Goal: Task Accomplishment & Management: Use online tool/utility

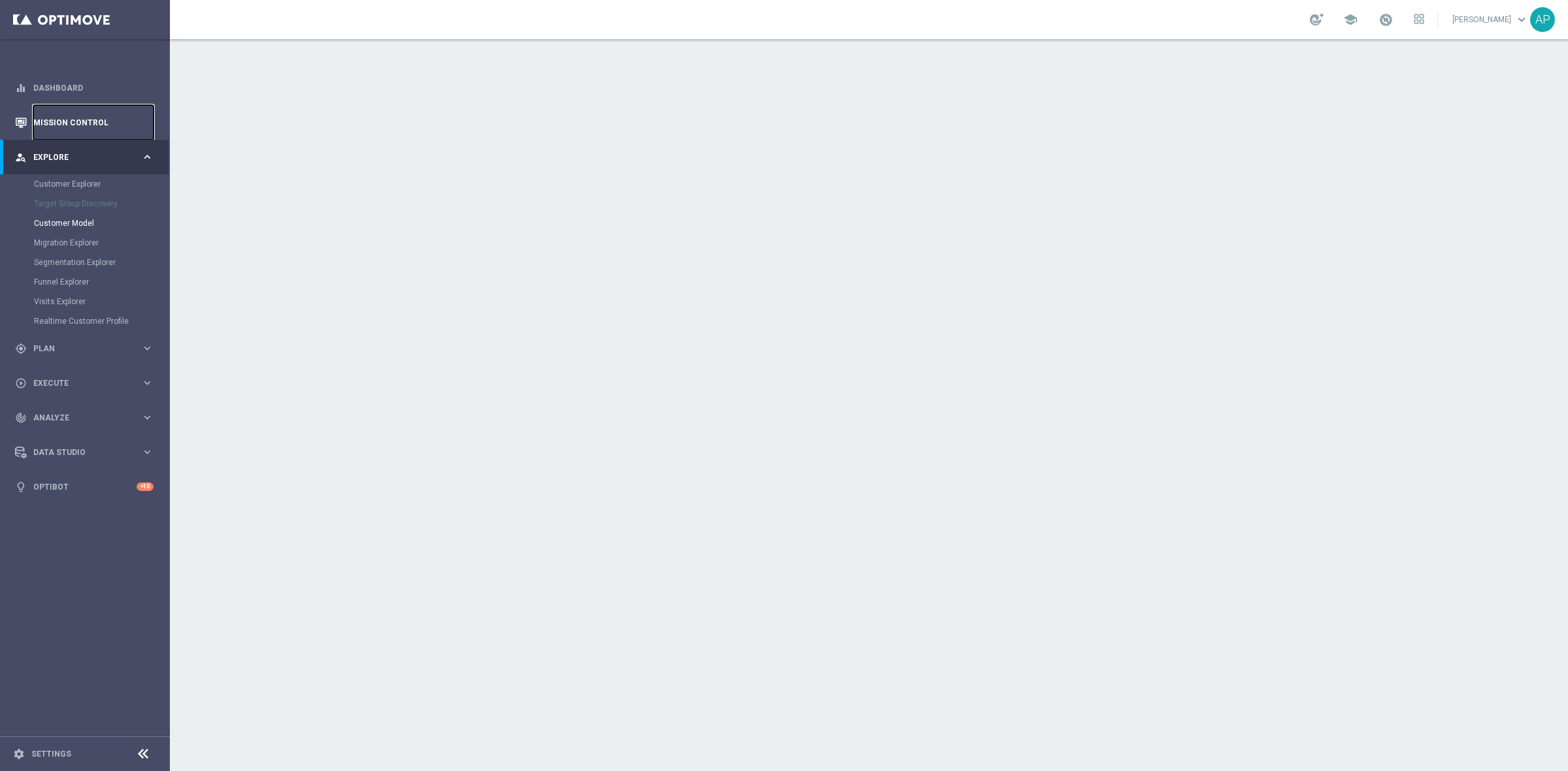
click at [68, 121] on link "Mission Control" at bounding box center [93, 122] width 120 height 34
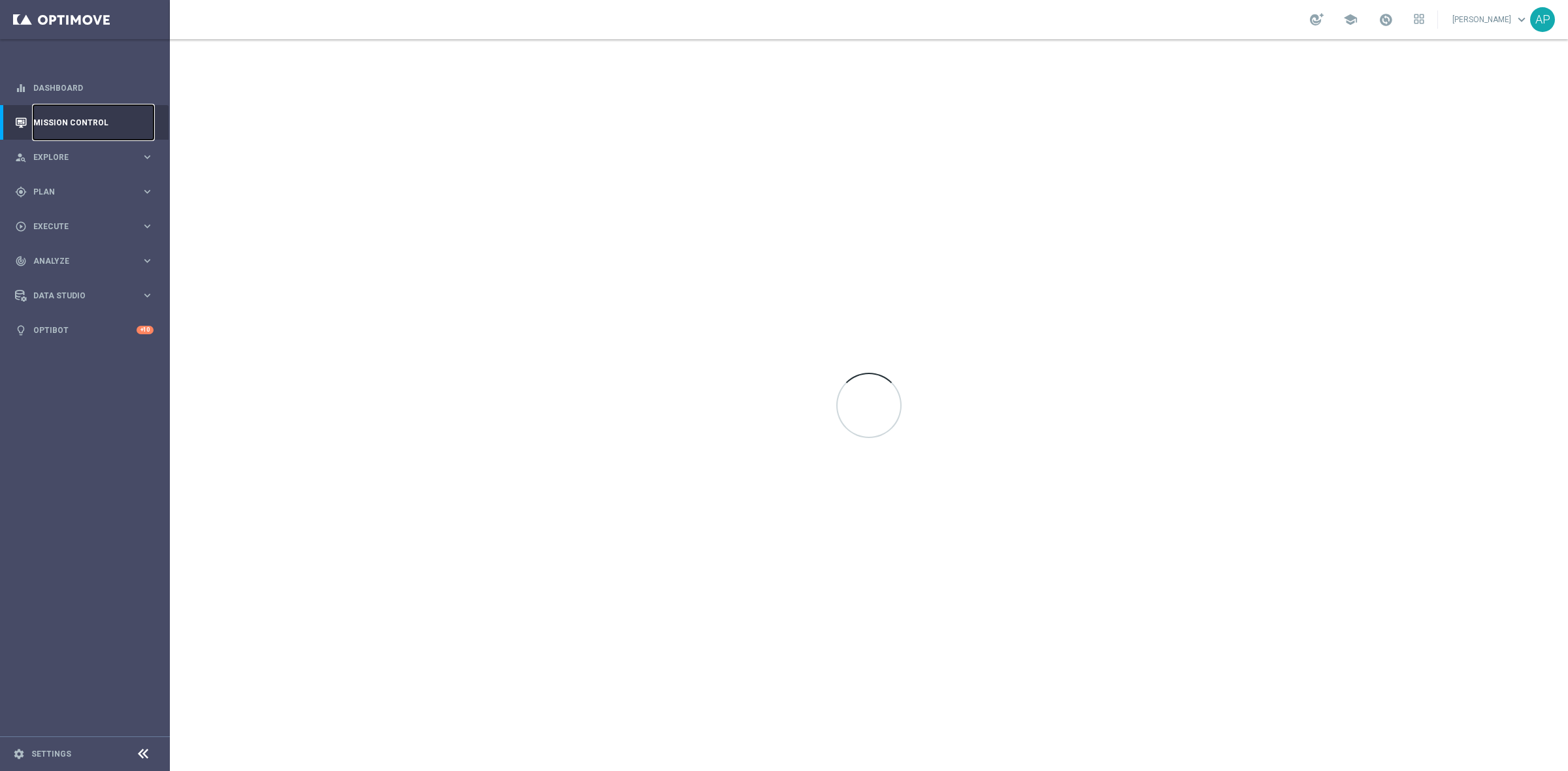
click at [93, 112] on link "Mission Control" at bounding box center [93, 122] width 120 height 34
click at [72, 122] on link "Mission Control" at bounding box center [93, 122] width 120 height 34
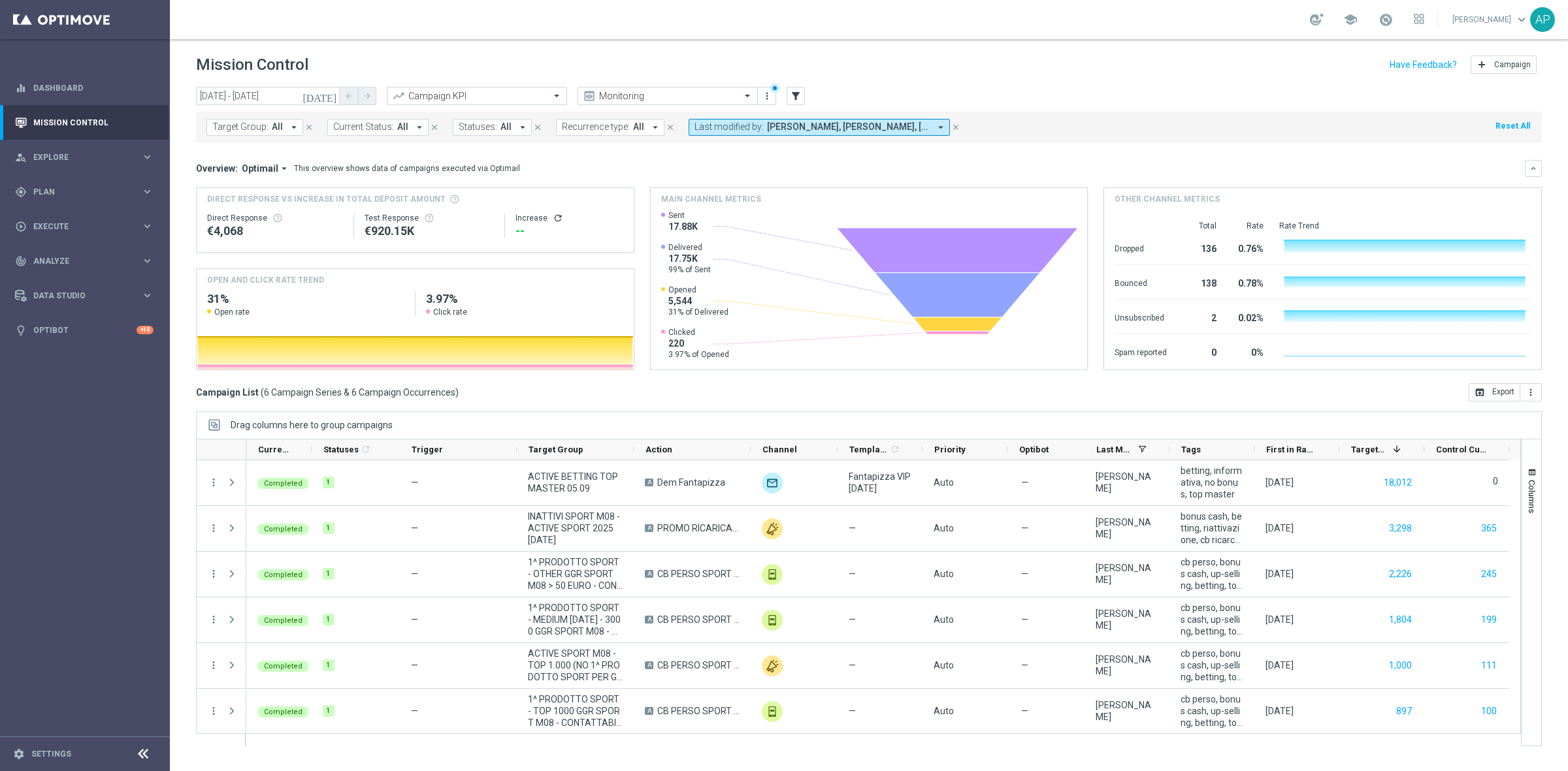
click at [1101, 119] on div "Target Group: All arrow_drop_down close Current Status: All arrow_drop_down clo…" at bounding box center [869, 127] width 1345 height 32
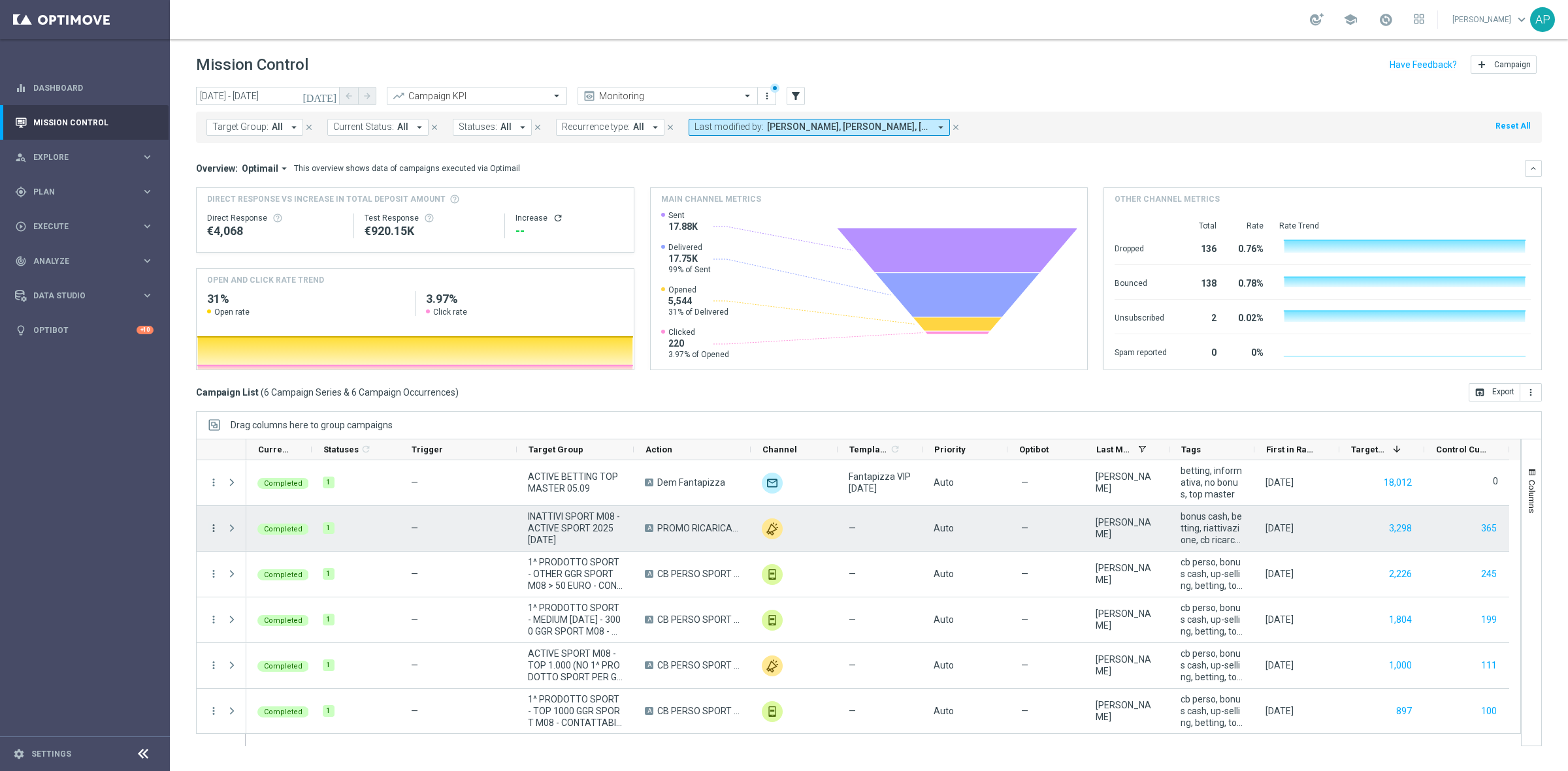
click at [209, 529] on icon "more_vert" at bounding box center [213, 527] width 11 height 11
click at [268, 612] on span "Go to Campaign Analysis" at bounding box center [286, 610] width 94 height 9
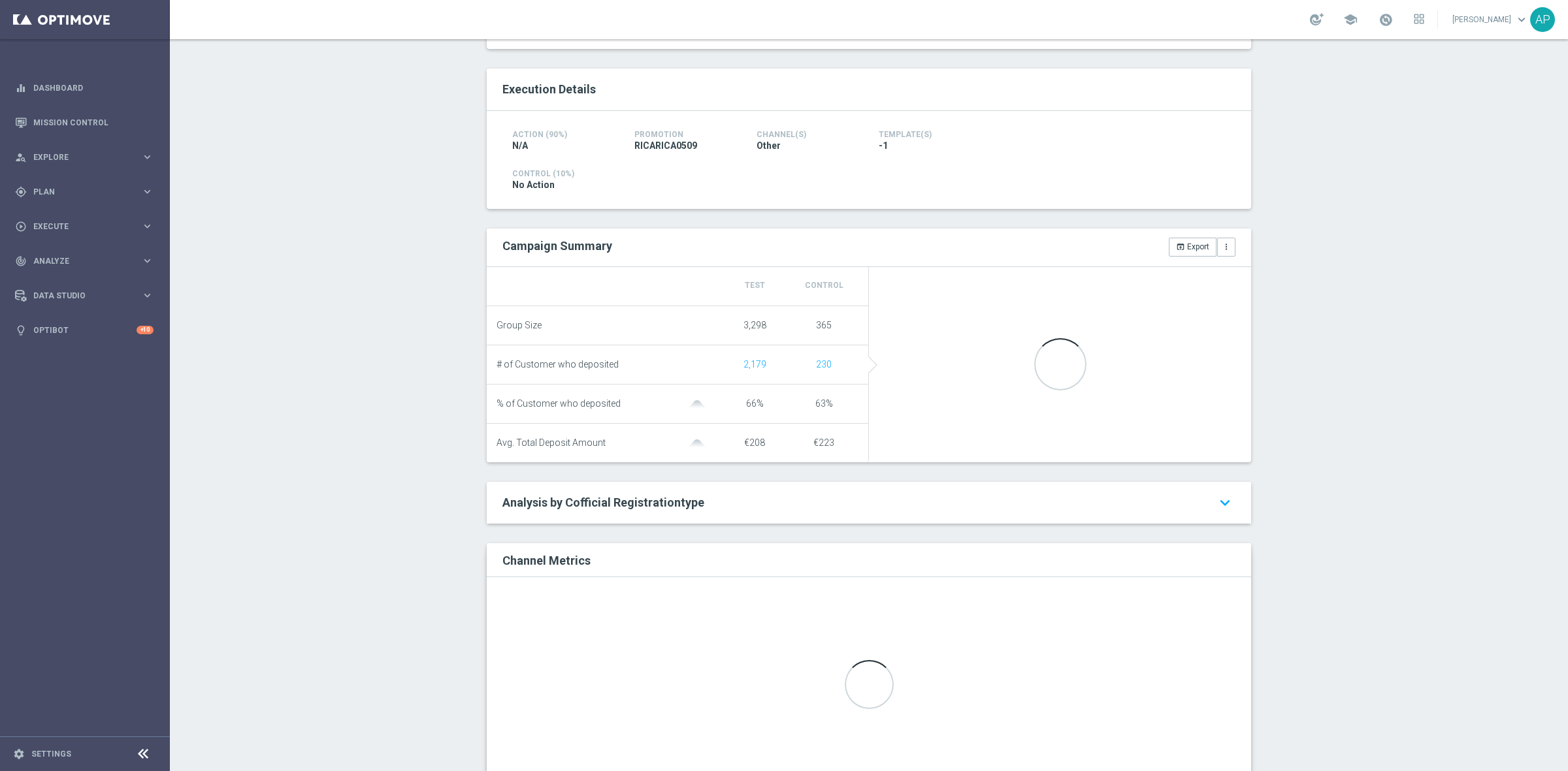
scroll to position [244, 0]
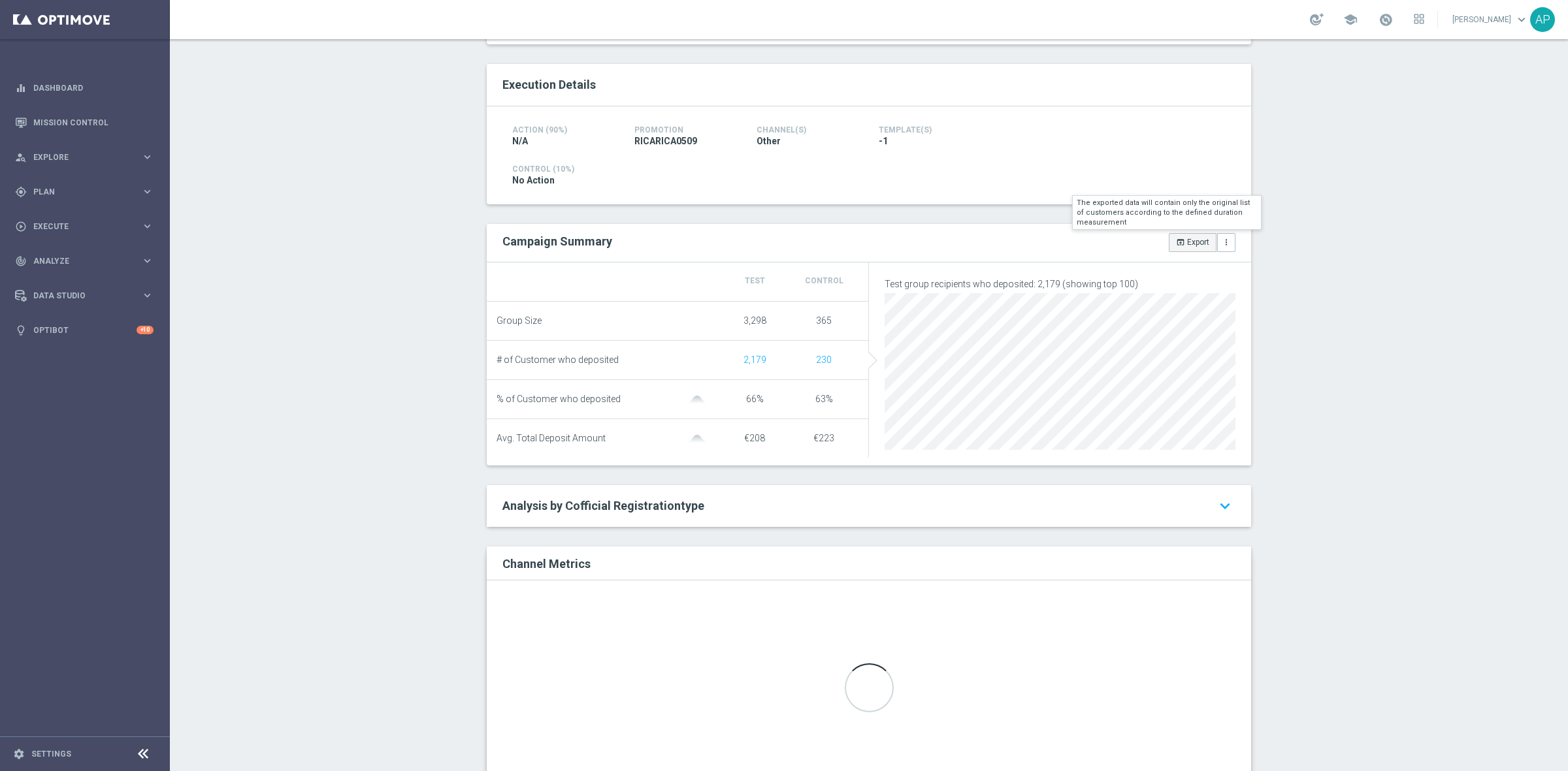
click at [1191, 237] on button "open_in_browser Export" at bounding box center [1192, 242] width 47 height 18
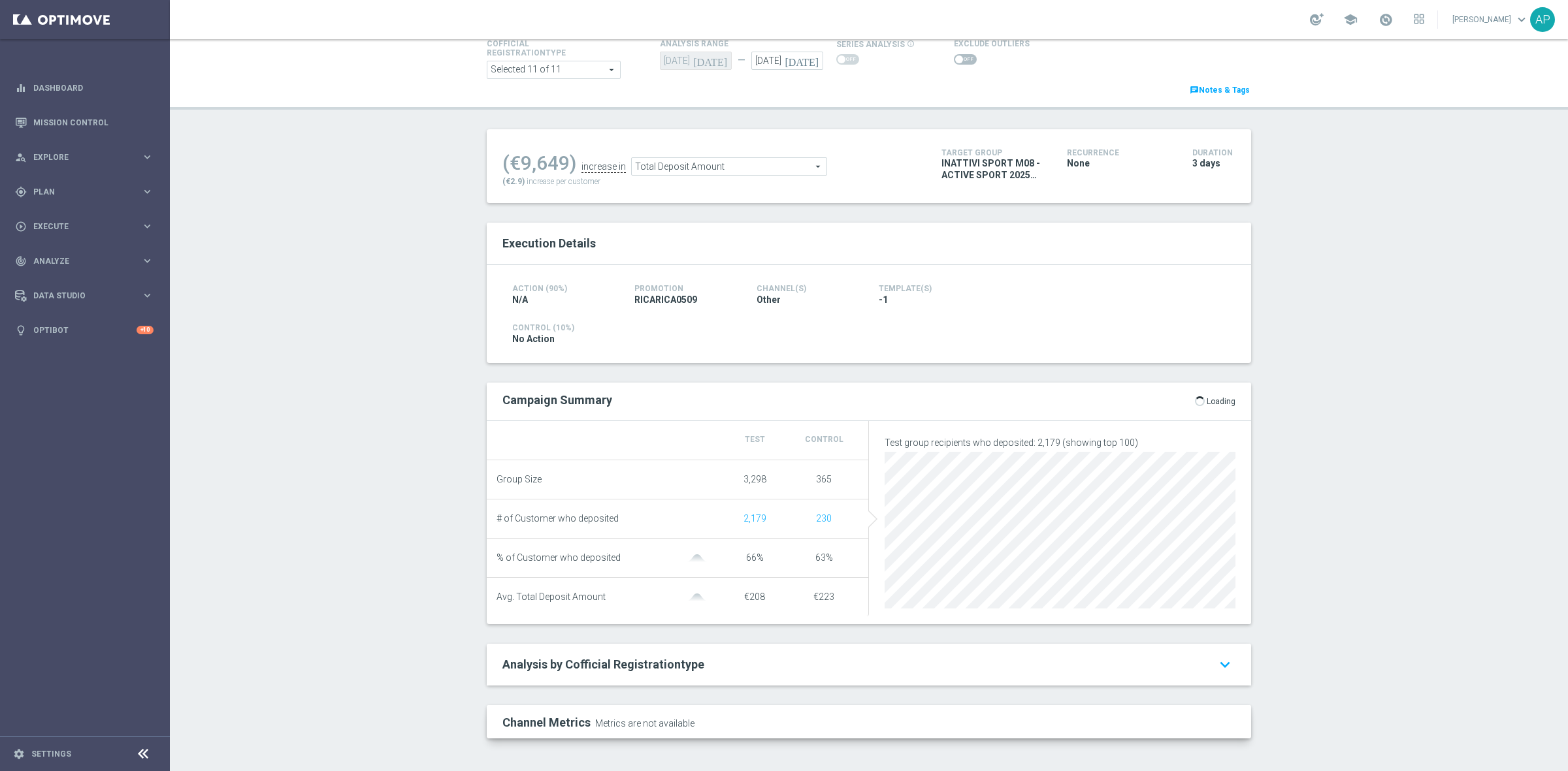
scroll to position [93, 0]
